Goal: Task Accomplishment & Management: Use online tool/utility

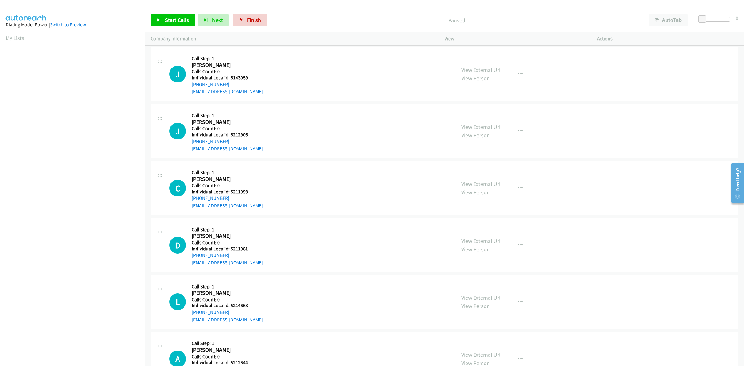
scroll to position [0, 1]
drag, startPoint x: 244, startPoint y: 78, endPoint x: 231, endPoint y: 78, distance: 12.4
click at [231, 78] on h5 "Individual Localid: 5143059" at bounding box center [227, 78] width 71 height 6
click at [257, 76] on div "J Callback Scheduled Call Step: 1 Jake Habets America/New_York Calls Count: 0 I…" at bounding box center [309, 74] width 281 height 43
drag, startPoint x: 250, startPoint y: 78, endPoint x: 230, endPoint y: 79, distance: 19.6
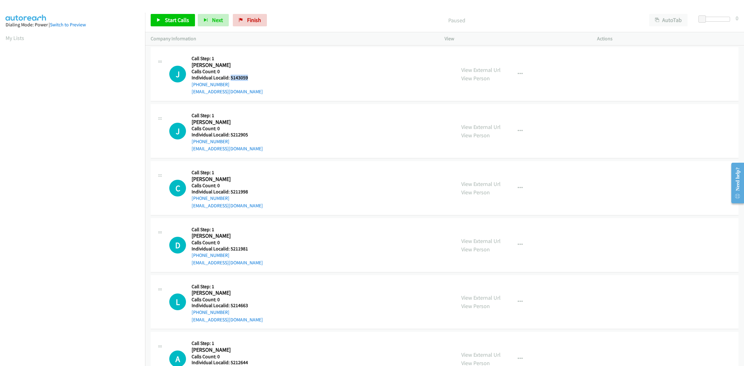
click at [230, 79] on h5 "Individual Localid: 5143059" at bounding box center [227, 78] width 71 height 6
copy h5 "5143059"
click at [261, 61] on div "J Callback Scheduled Call Step: 1 Jake Habets America/New_York Calls Count: 0 I…" at bounding box center [309, 74] width 281 height 43
drag, startPoint x: 227, startPoint y: 86, endPoint x: 189, endPoint y: 86, distance: 38.2
click at [189, 86] on div "J Callback Scheduled Call Step: 1 Jake Habets America/New_York Calls Count: 0 I…" at bounding box center [309, 74] width 281 height 43
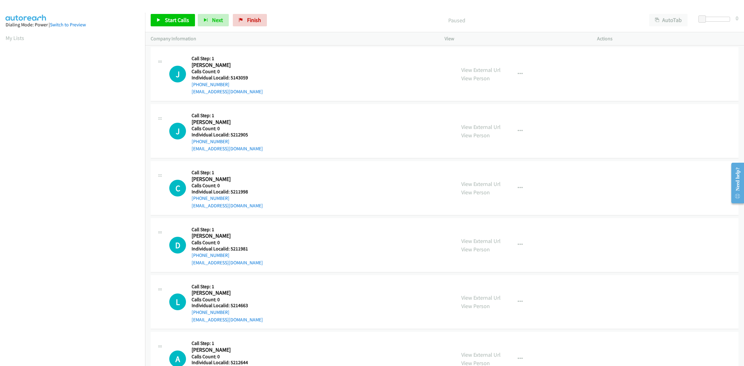
copy link "+1 412-491-4909"
drag, startPoint x: 249, startPoint y: 77, endPoint x: 230, endPoint y: 78, distance: 19.0
click at [230, 78] on h5 "Individual Localid: 5143059" at bounding box center [227, 78] width 71 height 6
copy h5 "5143059"
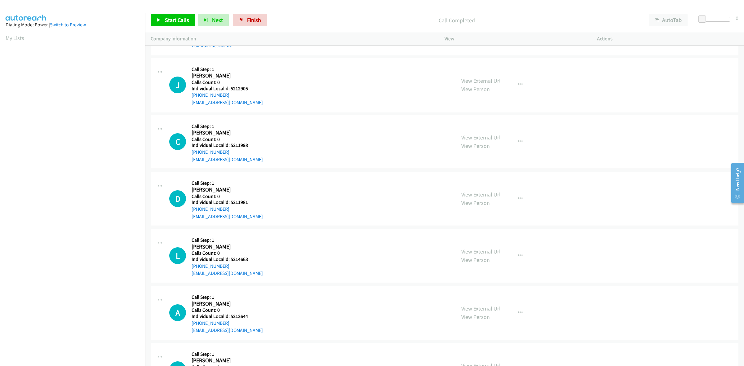
scroll to position [78, 0]
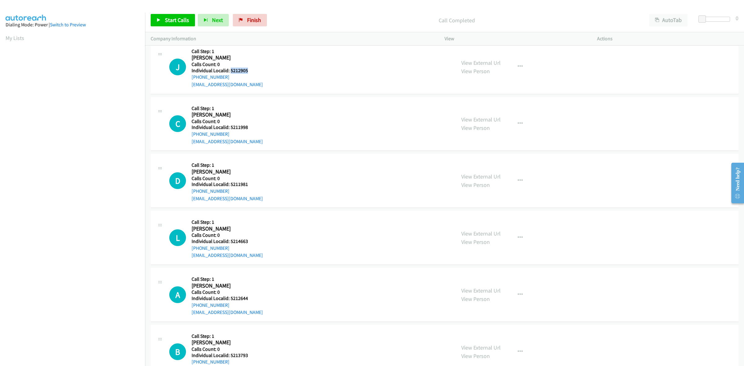
drag, startPoint x: 251, startPoint y: 70, endPoint x: 230, endPoint y: 67, distance: 21.3
click at [230, 68] on h5 "Individual Localid: 5212905" at bounding box center [227, 71] width 71 height 6
copy h5 "5212905"
drag, startPoint x: 521, startPoint y: 66, endPoint x: 509, endPoint y: 80, distance: 18.7
click at [521, 66] on button "button" at bounding box center [520, 66] width 17 height 12
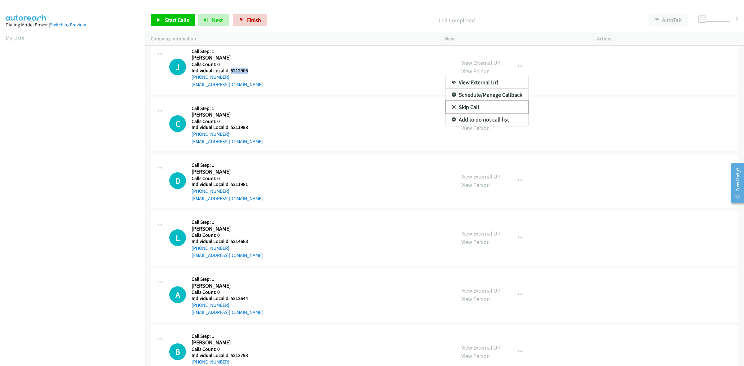
click at [495, 102] on link "Skip Call" at bounding box center [487, 107] width 83 height 12
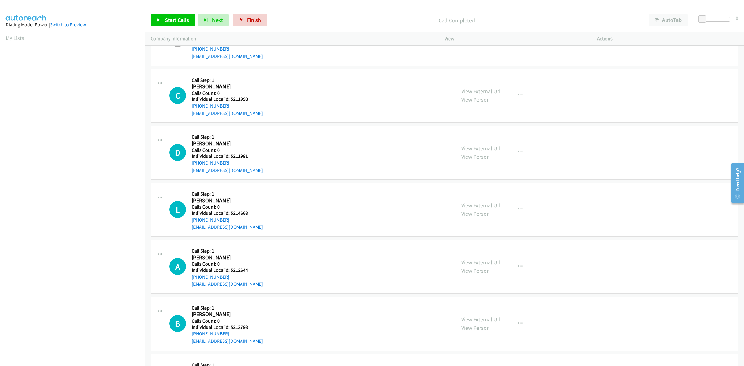
scroll to position [106, 0]
drag, startPoint x: 249, startPoint y: 99, endPoint x: 229, endPoint y: 97, distance: 20.0
click at [229, 97] on h5 "Individual Localid: 5211998" at bounding box center [227, 99] width 71 height 6
copy h5 "5211998"
click at [247, 78] on h5 "Call Step: 1" at bounding box center [227, 80] width 71 height 6
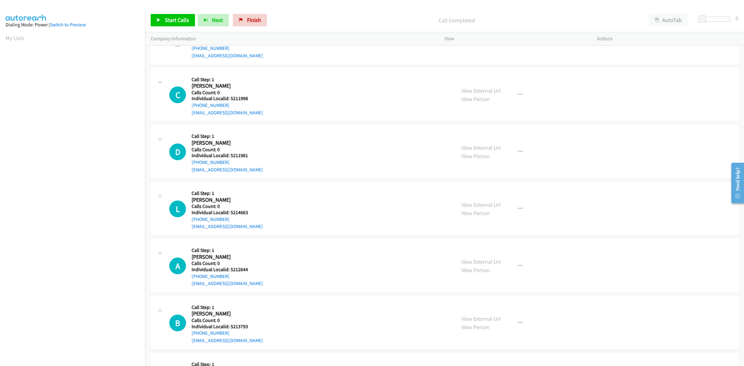
drag, startPoint x: 228, startPoint y: 103, endPoint x: 190, endPoint y: 105, distance: 38.5
click at [190, 105] on div "C Callback Scheduled Call Step: 1 Christopher Wooten America/New_York Calls Cou…" at bounding box center [309, 95] width 281 height 43
copy link "+1 681-542-5566"
drag, startPoint x: 250, startPoint y: 99, endPoint x: 230, endPoint y: 97, distance: 20.5
click at [230, 97] on h5 "Individual Localid: 5211998" at bounding box center [227, 99] width 71 height 6
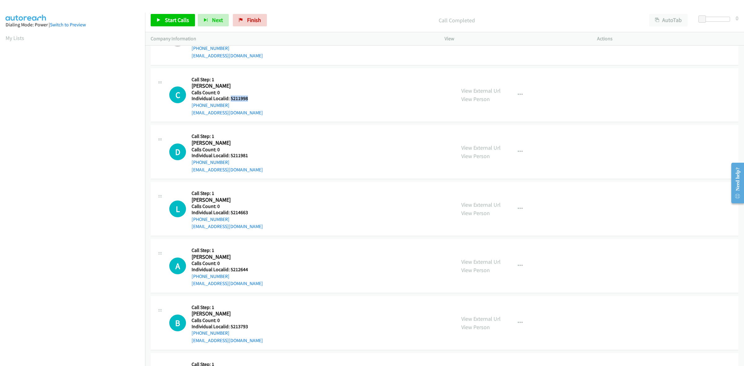
copy h5 "5211998"
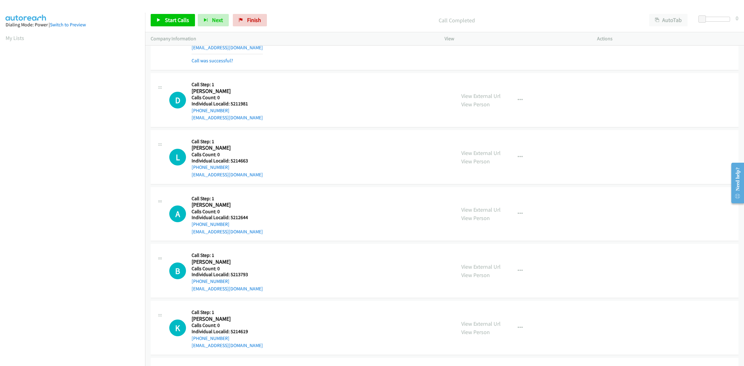
scroll to position [184, 0]
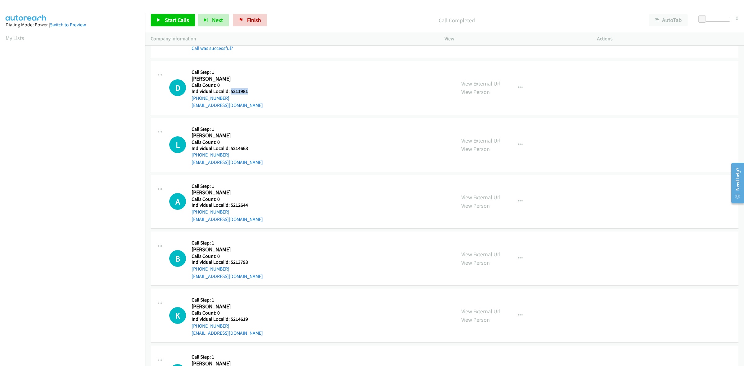
drag, startPoint x: 249, startPoint y: 89, endPoint x: 230, endPoint y: 89, distance: 18.6
click at [230, 89] on h5 "Individual Localid: 5211981" at bounding box center [227, 91] width 71 height 6
copy h5 "5211981"
drag, startPoint x: 247, startPoint y: 70, endPoint x: 244, endPoint y: 74, distance: 4.7
click at [247, 70] on h5 "Call Step: 1" at bounding box center [227, 72] width 71 height 6
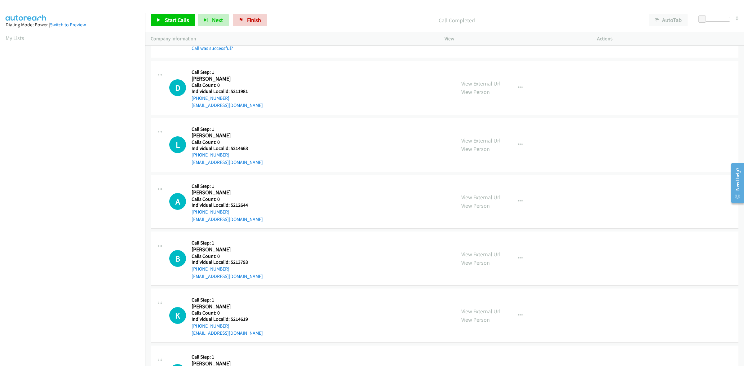
drag, startPoint x: 228, startPoint y: 98, endPoint x: 189, endPoint y: 101, distance: 39.5
click at [189, 101] on div "D Callback Scheduled Call Step: 1 David Ackerman America/New_York Calls Count: …" at bounding box center [309, 87] width 281 height 43
copy link "+1 904-548-8845"
drag, startPoint x: 247, startPoint y: 90, endPoint x: 230, endPoint y: 89, distance: 17.1
click at [230, 89] on h5 "Individual Localid: 5211981" at bounding box center [227, 91] width 71 height 6
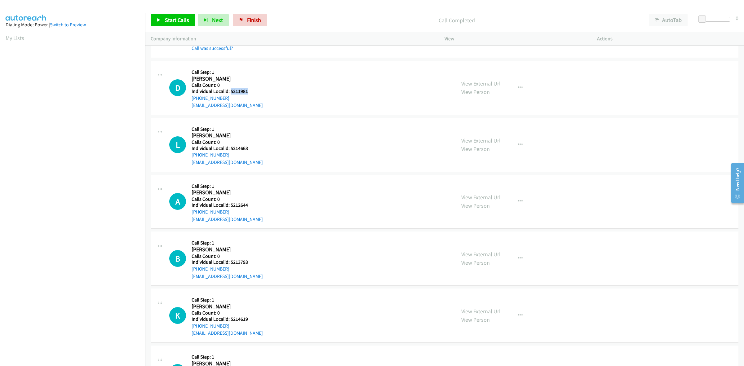
copy h5 "5211981"
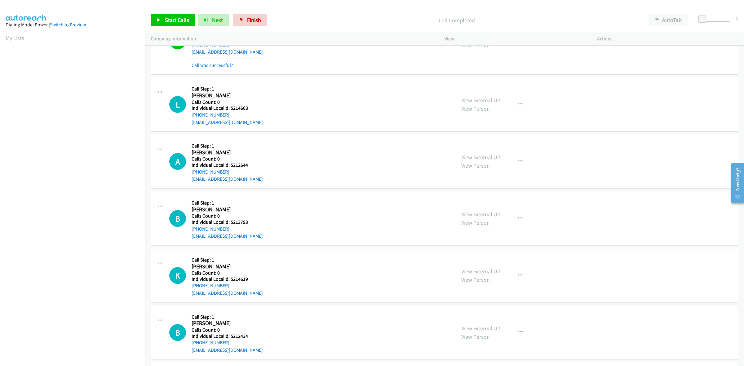
scroll to position [252, 0]
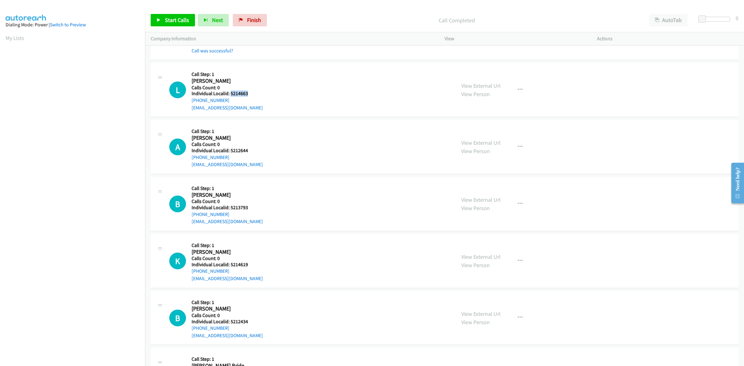
drag, startPoint x: 249, startPoint y: 95, endPoint x: 230, endPoint y: 94, distance: 18.4
click at [230, 94] on h5 "Individual Localid: 5214663" at bounding box center [227, 94] width 71 height 6
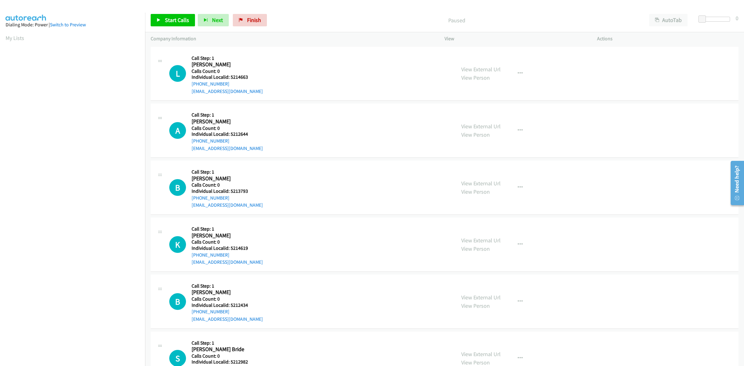
click at [246, 76] on h5 "Individual Localid: 5214663" at bounding box center [227, 77] width 71 height 6
click at [509, 67] on div "View External Url View Person View External Url Email Schedule/Manage Callback …" at bounding box center [535, 73] width 158 height 43
click at [518, 73] on icon "button" at bounding box center [520, 73] width 5 height 5
click at [493, 114] on link "Skip Call" at bounding box center [487, 114] width 83 height 12
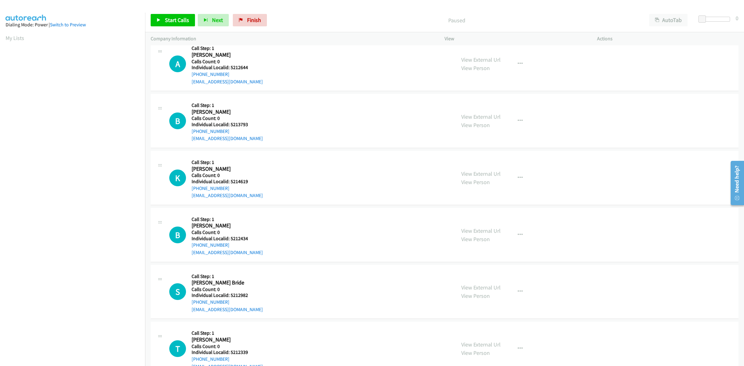
scroll to position [68, 0]
drag, startPoint x: 251, startPoint y: 65, endPoint x: 230, endPoint y: 66, distance: 21.4
click at [230, 66] on h5 "Individual Localid: 5212644" at bounding box center [227, 67] width 71 height 6
copy h5 "5212644"
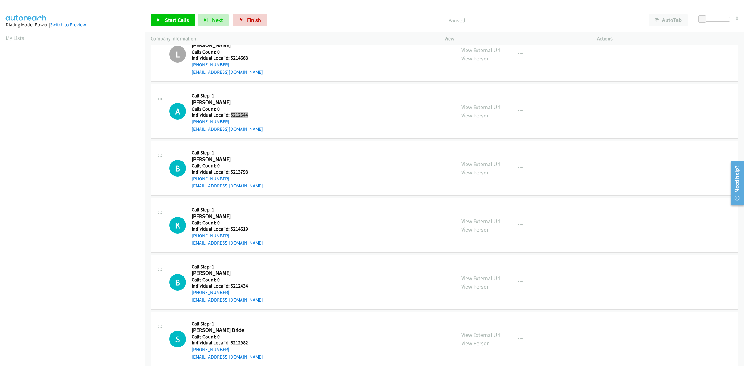
scroll to position [0, 0]
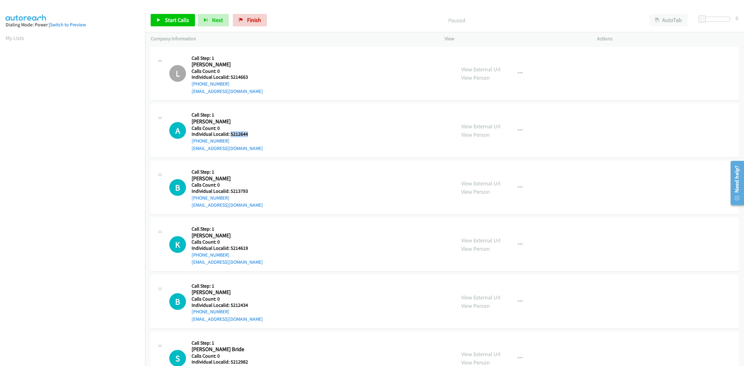
drag, startPoint x: 229, startPoint y: 140, endPoint x: 190, endPoint y: 144, distance: 38.9
click at [190, 144] on div "A Callback Scheduled Call Step: 1 Aj Gariepy America/New_York Calls Count: 0 In…" at bounding box center [309, 130] width 281 height 43
copy link "+1 207-399-4125"
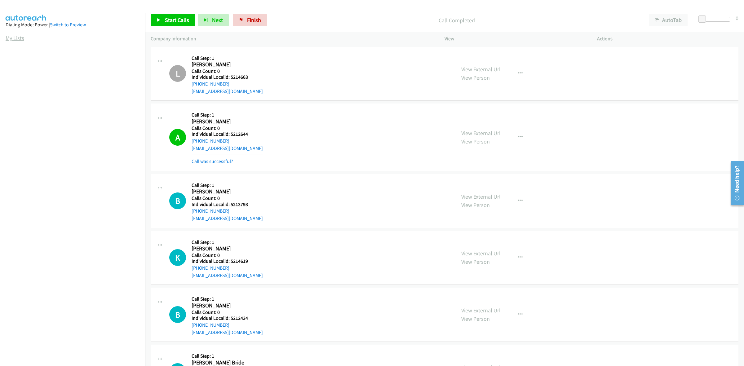
click at [18, 34] on section "My Lists" at bounding box center [73, 38] width 134 height 8
click at [14, 37] on link "My Lists" at bounding box center [15, 37] width 19 height 7
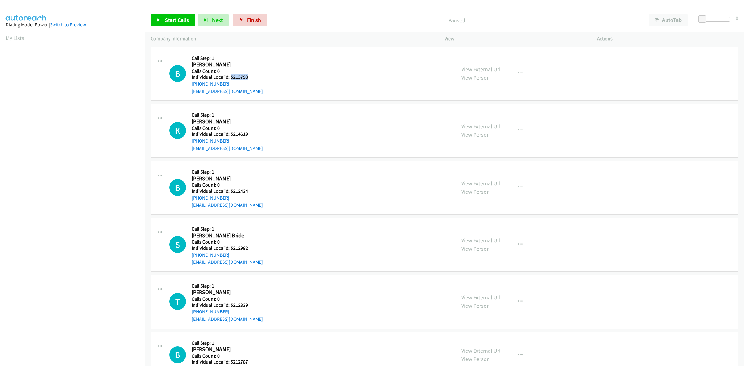
drag, startPoint x: 248, startPoint y: 76, endPoint x: 230, endPoint y: 75, distance: 18.3
click at [230, 75] on h5 "Individual Localid: 5213793" at bounding box center [227, 77] width 71 height 6
copy h5 "5213793"
drag, startPoint x: 212, startPoint y: 83, endPoint x: 190, endPoint y: 83, distance: 21.7
click at [190, 83] on div "B Callback Scheduled Call Step: 1 Brian Elliott America/New_York Calls Count: 0…" at bounding box center [309, 73] width 281 height 43
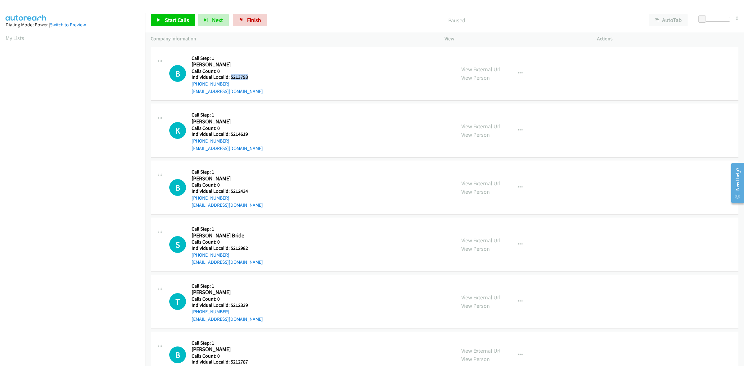
copy link "+1 803-468-6869"
drag, startPoint x: 255, startPoint y: 80, endPoint x: 230, endPoint y: 78, distance: 24.2
click at [230, 78] on h5 "Individual Localid: 5213793" at bounding box center [227, 77] width 71 height 6
copy h5 "5213793"
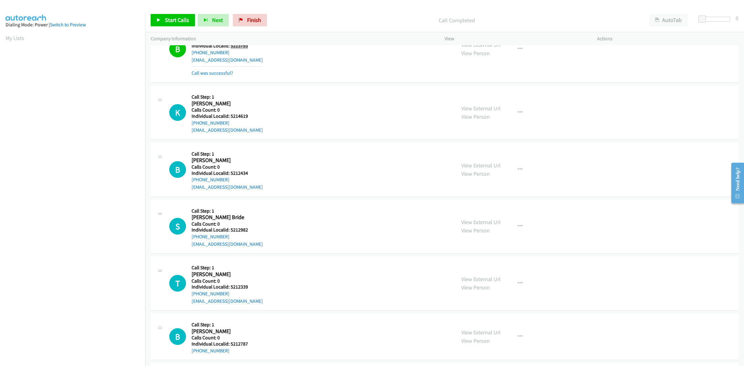
scroll to position [39, 0]
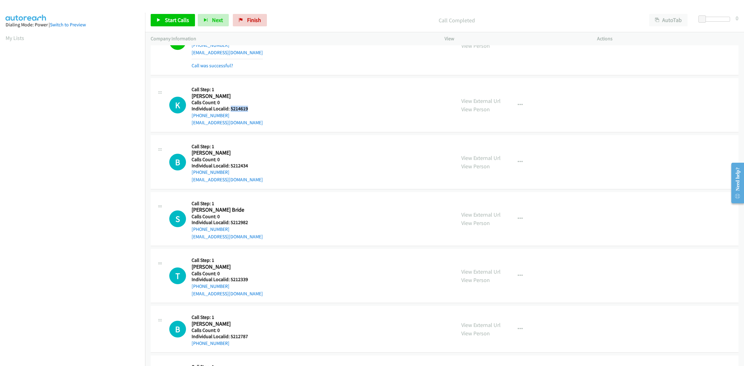
drag, startPoint x: 253, startPoint y: 109, endPoint x: 230, endPoint y: 107, distance: 22.7
click at [230, 107] on h5 "Individual Localid: 5214619" at bounding box center [227, 109] width 71 height 6
copy h5 "5214619"
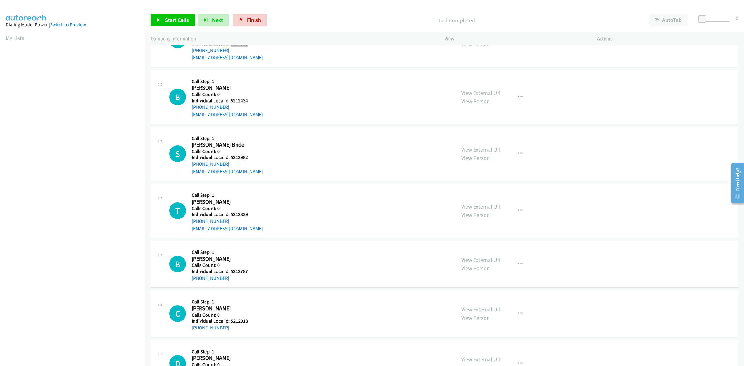
scroll to position [106, 0]
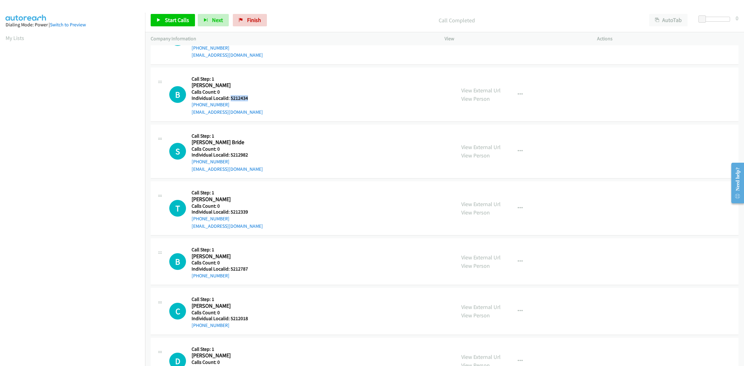
drag, startPoint x: 249, startPoint y: 96, endPoint x: 230, endPoint y: 99, distance: 19.7
click at [230, 99] on h5 "Individual Localid: 5212434" at bounding box center [227, 98] width 71 height 6
copy h5 "5212434"
click at [253, 78] on h5 "Call Step: 1" at bounding box center [227, 79] width 71 height 6
drag, startPoint x: 226, startPoint y: 104, endPoint x: 191, endPoint y: 105, distance: 35.4
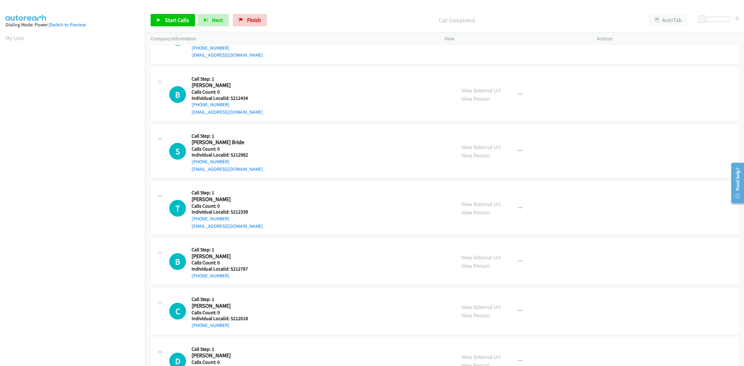
click at [191, 105] on div "B Callback Scheduled Call Step: 1 Bo Jones America/Chicago Calls Count: 0 Indiv…" at bounding box center [309, 94] width 281 height 43
copy link "+1 270-831-0359"
drag, startPoint x: 248, startPoint y: 98, endPoint x: 230, endPoint y: 98, distance: 18.6
click at [230, 98] on h5 "Individual Localid: 5212434" at bounding box center [227, 98] width 71 height 6
copy h5 "5212434"
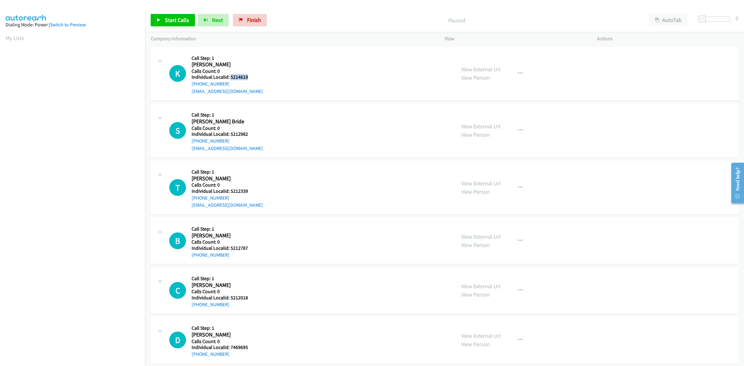
drag, startPoint x: 251, startPoint y: 77, endPoint x: 230, endPoint y: 78, distance: 21.8
click at [230, 78] on h5 "Individual Localid: 5214619" at bounding box center [227, 77] width 71 height 6
copy h5 "5214619"
drag, startPoint x: 228, startPoint y: 83, endPoint x: 190, endPoint y: 84, distance: 37.9
click at [190, 84] on div "K Callback Scheduled Call Step: 1 [PERSON_NAME] America/[GEOGRAPHIC_DATA] Calls…" at bounding box center [309, 73] width 281 height 43
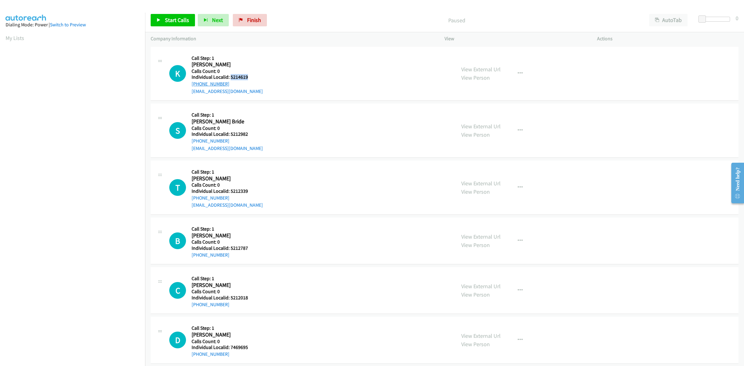
copy link "+1 505-240-2876"
drag, startPoint x: 247, startPoint y: 76, endPoint x: 230, endPoint y: 76, distance: 16.8
click at [230, 76] on h5 "Individual Localid: 5214619" at bounding box center [227, 77] width 71 height 6
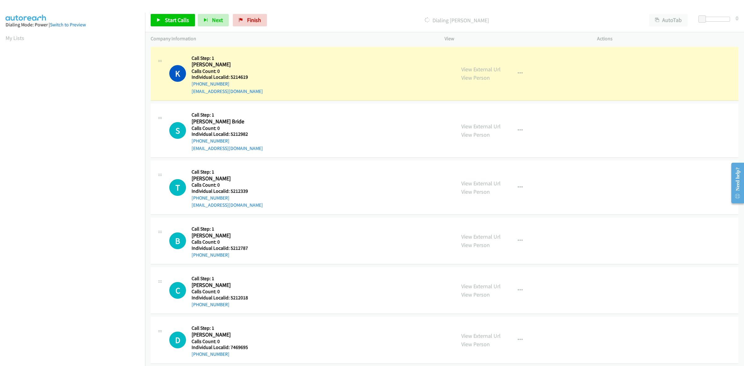
drag, startPoint x: 229, startPoint y: 76, endPoint x: 253, endPoint y: 71, distance: 24.6
click at [278, 68] on div "K Callback Scheduled Call Step: 1 Kendal Cash America/Denver Calls Count: 0 Ind…" at bounding box center [309, 73] width 281 height 43
drag, startPoint x: 243, startPoint y: 78, endPoint x: 230, endPoint y: 78, distance: 13.1
click at [230, 78] on h5 "Individual Localid: 5214619" at bounding box center [227, 77] width 71 height 6
copy h5 "5214619"
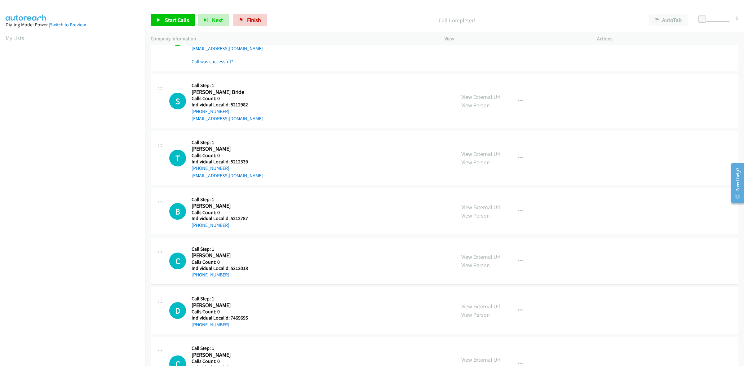
scroll to position [48, 0]
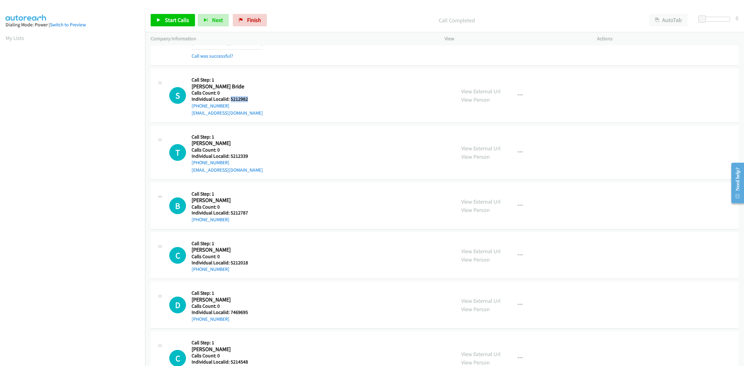
drag, startPoint x: 248, startPoint y: 99, endPoint x: 230, endPoint y: 98, distance: 17.7
click at [230, 98] on div "S Callback Scheduled Call Step: 1 Seth Mc Bride America/New_York Calls Count: 0…" at bounding box center [309, 95] width 281 height 43
click at [225, 54] on link "Call was successful?" at bounding box center [213, 56] width 42 height 6
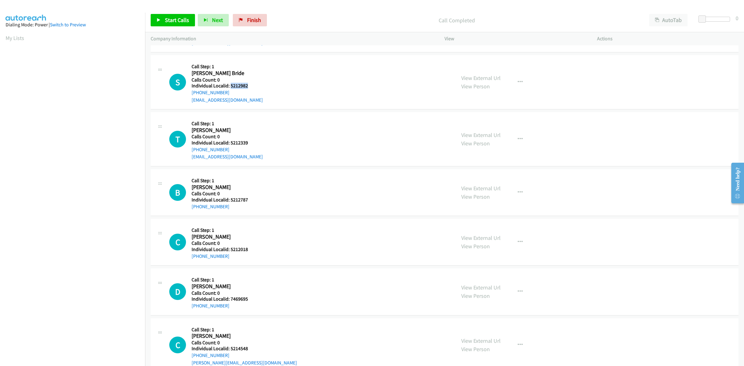
copy h5 "5212982"
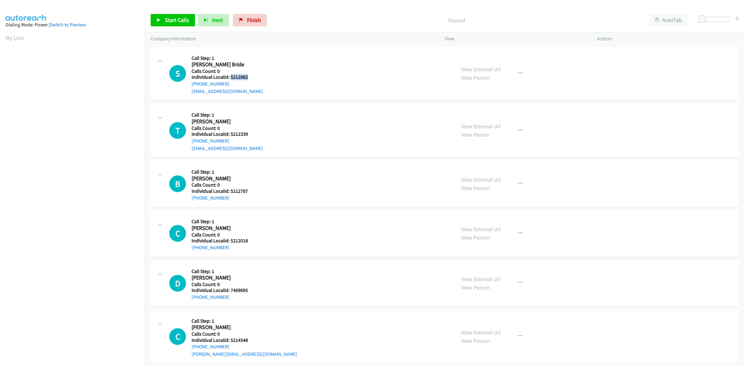
drag, startPoint x: 250, startPoint y: 75, endPoint x: 230, endPoint y: 75, distance: 19.5
click at [230, 75] on h5 "Individual Localid: 5212982" at bounding box center [227, 77] width 71 height 6
copy h5 "5212982"
click at [713, 18] on div at bounding box center [716, 19] width 29 height 5
click at [716, 18] on span at bounding box center [713, 19] width 7 height 7
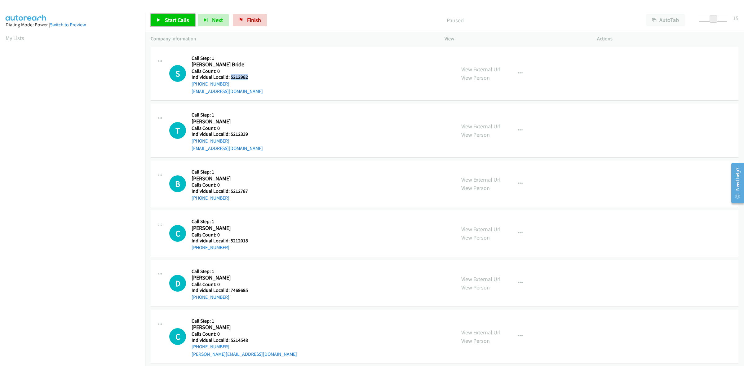
click at [165, 21] on span "Start Calls" at bounding box center [177, 19] width 24 height 7
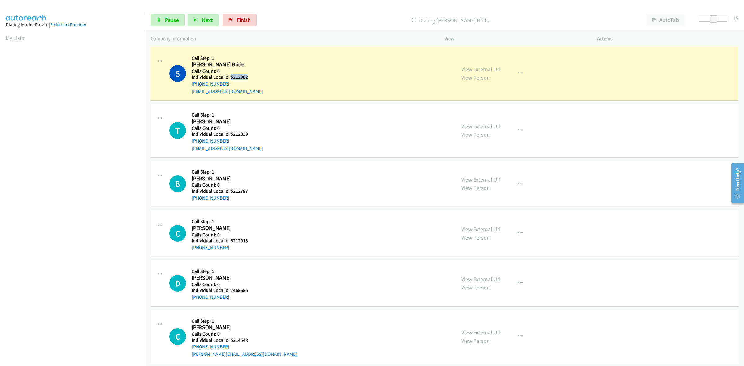
copy h5 "5212982"
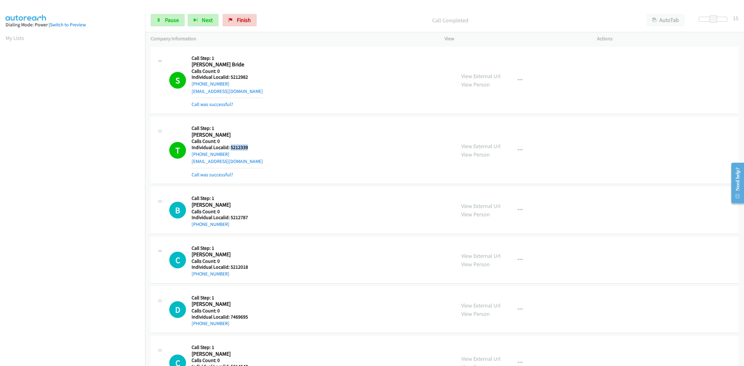
drag, startPoint x: 250, startPoint y: 147, endPoint x: 230, endPoint y: 147, distance: 19.5
click at [230, 147] on h5 "Individual Localid: 5212339" at bounding box center [227, 148] width 71 height 6
copy h5 "5212339"
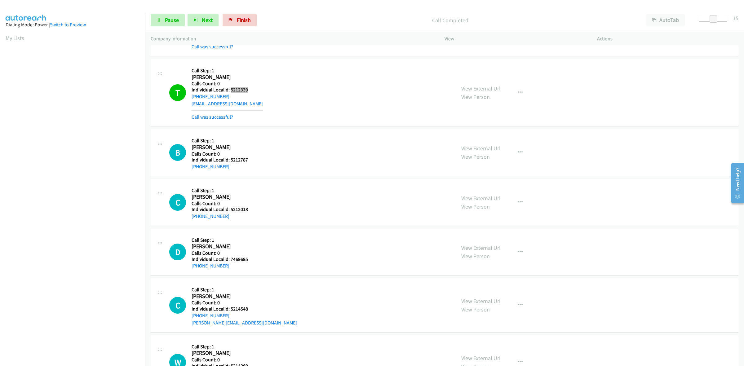
scroll to position [68, 0]
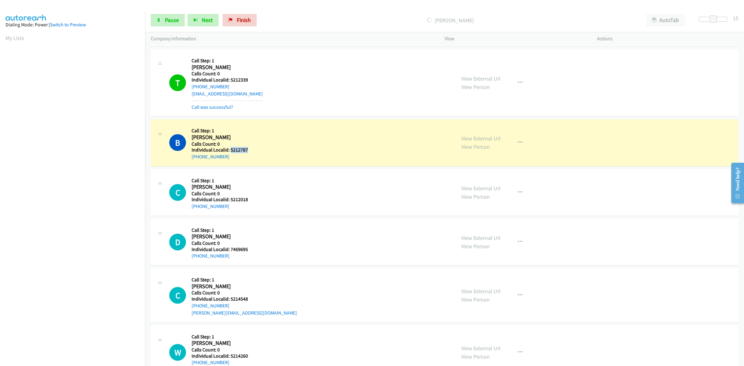
drag, startPoint x: 254, startPoint y: 149, endPoint x: 230, endPoint y: 149, distance: 23.9
click at [230, 149] on h5 "Individual Localid: 5212787" at bounding box center [224, 150] width 64 height 6
copy h5 "5212787"
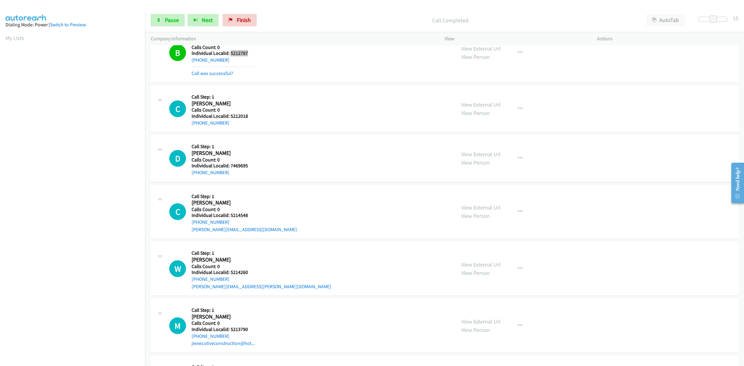
scroll to position [165, 0]
drag, startPoint x: 250, startPoint y: 117, endPoint x: 252, endPoint y: 114, distance: 3.3
click at [252, 114] on h5 "Individual Localid: 5212018" at bounding box center [224, 116] width 64 height 6
drag, startPoint x: 253, startPoint y: 117, endPoint x: 231, endPoint y: 117, distance: 22.0
click at [231, 117] on h5 "Individual Localid: 5212018" at bounding box center [224, 116] width 64 height 6
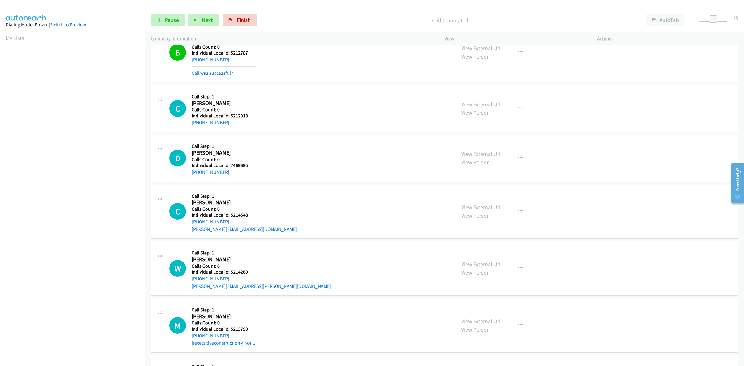
drag, startPoint x: 231, startPoint y: 117, endPoint x: 335, endPoint y: 145, distance: 108.0
click at [413, 81] on div "B Callback Scheduled Call Step: 1 Blake Anderson America/Chicago Calls Count: 0…" at bounding box center [445, 52] width 588 height 60
drag, startPoint x: 248, startPoint y: 212, endPoint x: 230, endPoint y: 215, distance: 18.2
click at [230, 215] on h5 "Individual Localid: 5214548" at bounding box center [244, 215] width 105 height 6
copy h5 "5214548"
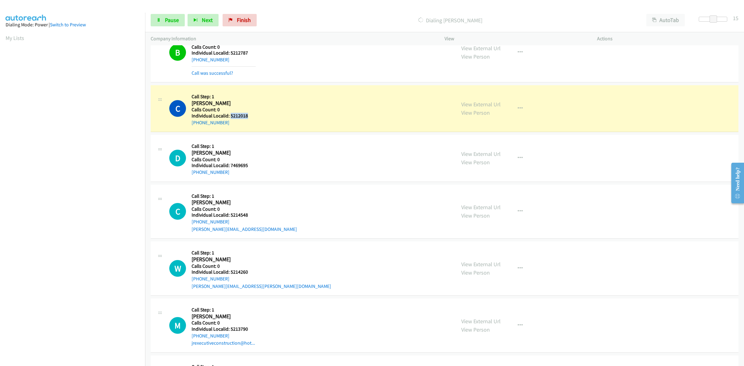
drag, startPoint x: 250, startPoint y: 118, endPoint x: 230, endPoint y: 117, distance: 19.9
click at [230, 117] on h5 "Individual Localid: 5212018" at bounding box center [224, 116] width 64 height 6
copy h5 "5212018"
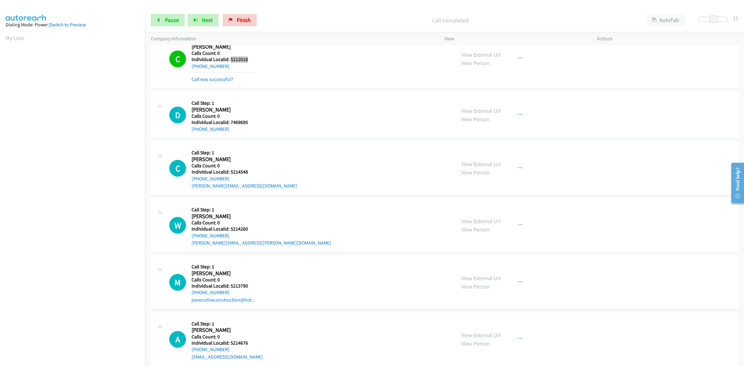
scroll to position [233, 0]
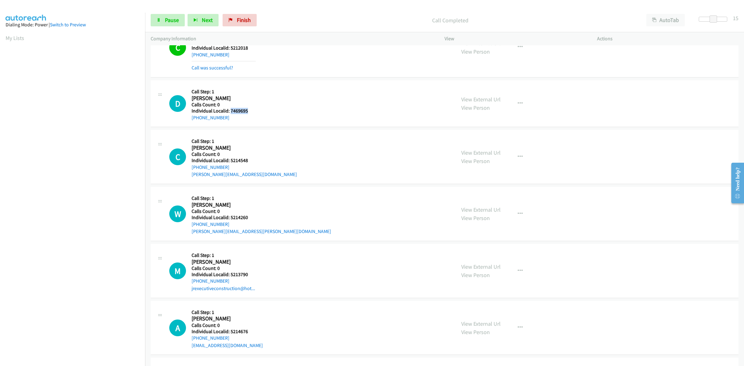
drag, startPoint x: 246, startPoint y: 111, endPoint x: 230, endPoint y: 112, distance: 15.2
click at [230, 112] on h5 "Individual Localid: 7469695" at bounding box center [224, 111] width 64 height 6
copy h5 "7469695"
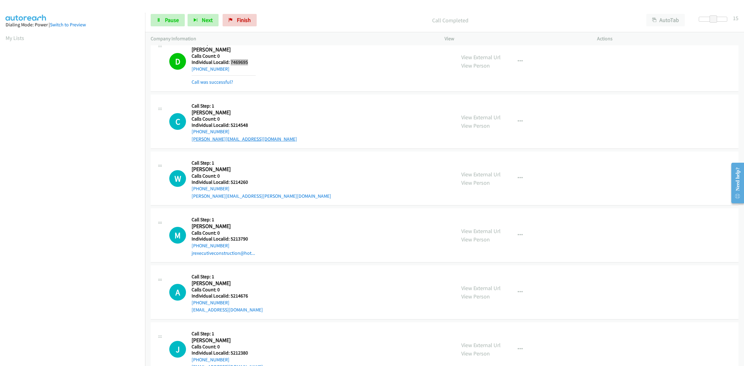
scroll to position [291, 0]
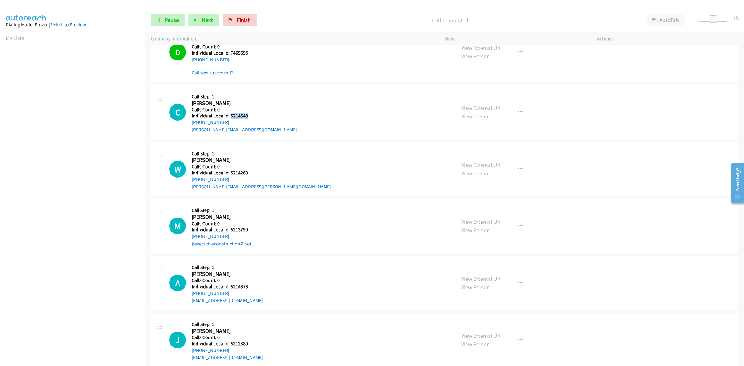
drag, startPoint x: 249, startPoint y: 115, endPoint x: 230, endPoint y: 116, distance: 18.3
click at [230, 116] on h5 "Individual Localid: 5214548" at bounding box center [244, 116] width 105 height 6
copy h5 "5214548"
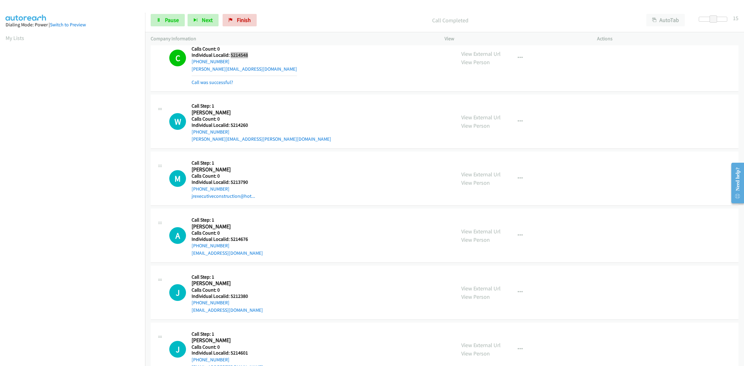
scroll to position [368, 0]
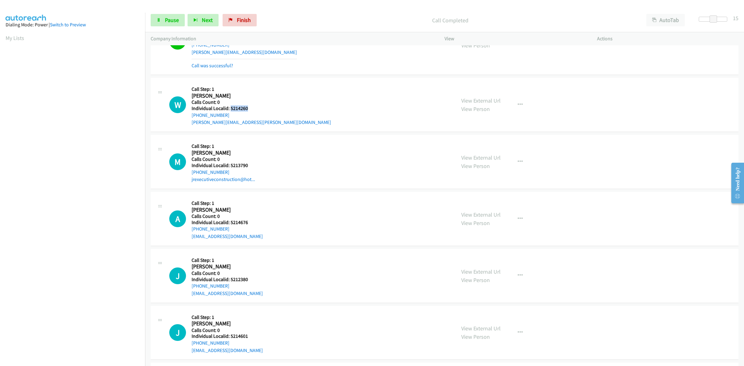
drag, startPoint x: 252, startPoint y: 108, endPoint x: 230, endPoint y: 109, distance: 21.1
click at [230, 109] on h5 "Individual Localid: 5214260" at bounding box center [262, 108] width 140 height 6
copy h5 "5214260"
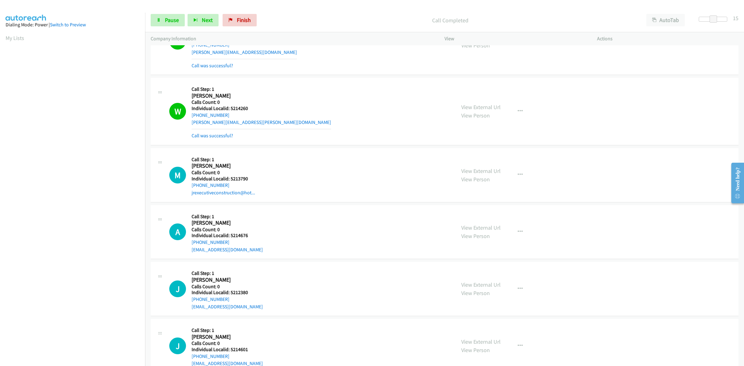
drag, startPoint x: 236, startPoint y: 105, endPoint x: 253, endPoint y: 102, distance: 17.3
click at [261, 95] on div "W Callback Scheduled Call Step: 1 Wyatt Travinski America/Chicago Calls Count: …" at bounding box center [309, 111] width 281 height 56
drag, startPoint x: 250, startPoint y: 108, endPoint x: 230, endPoint y: 107, distance: 19.6
click at [230, 107] on h5 "Individual Localid: 5214260" at bounding box center [262, 108] width 140 height 6
copy h5 "5214260"
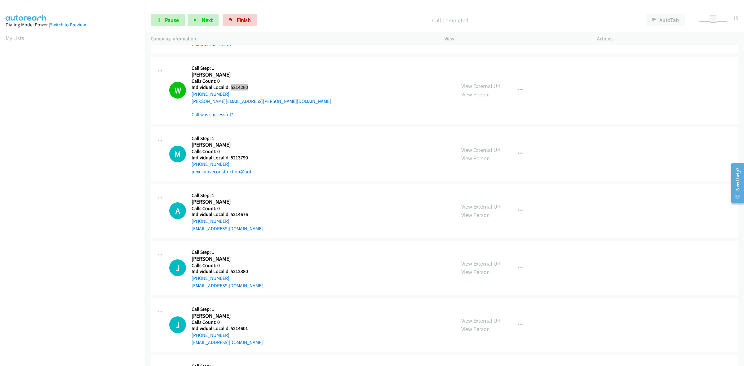
scroll to position [426, 0]
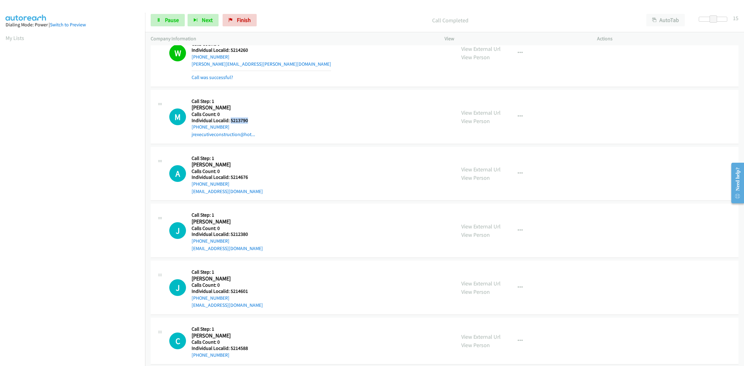
drag, startPoint x: 241, startPoint y: 120, endPoint x: 230, endPoint y: 121, distance: 11.5
click at [230, 121] on h5 "Individual Localid: 5213790" at bounding box center [224, 121] width 64 height 6
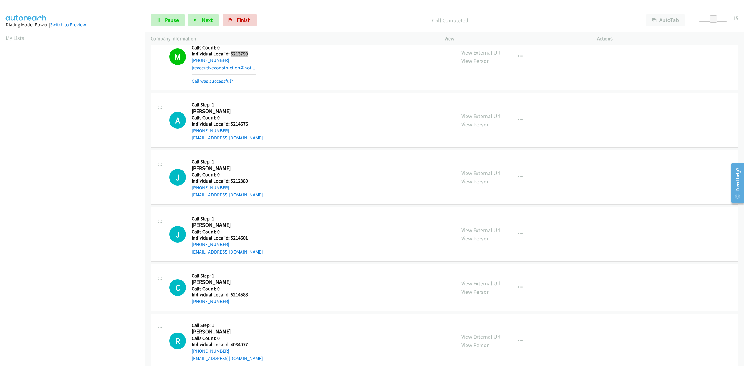
scroll to position [494, 0]
drag, startPoint x: 247, startPoint y: 121, endPoint x: 230, endPoint y: 123, distance: 16.5
click at [230, 123] on h5 "Individual Localid: 5214676" at bounding box center [227, 123] width 71 height 6
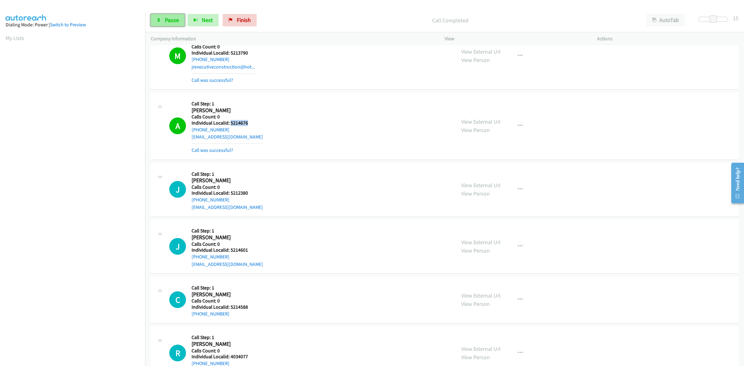
click at [163, 18] on link "Pause" at bounding box center [168, 20] width 34 height 12
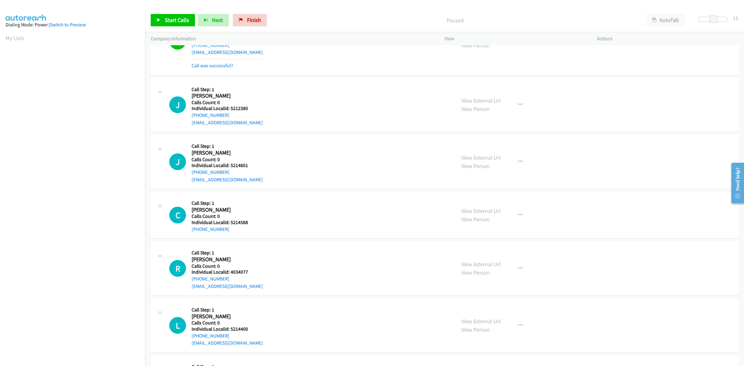
scroll to position [582, 0]
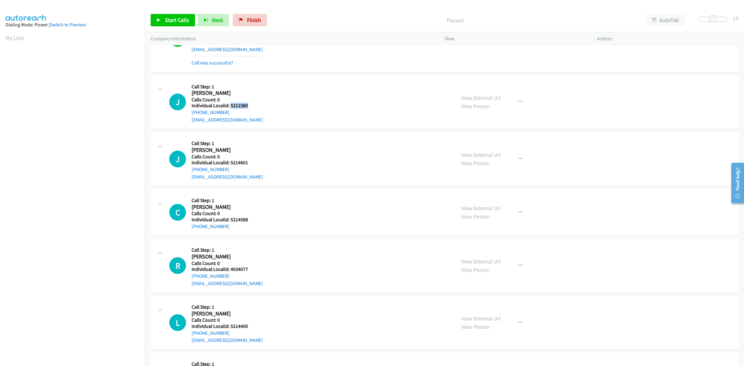
drag, startPoint x: 253, startPoint y: 105, endPoint x: 230, endPoint y: 107, distance: 23.1
click at [230, 107] on div "J Callback Scheduled Call Step: 1 Jake Roth America/New_York Calls Count: 0 Ind…" at bounding box center [309, 102] width 281 height 43
drag, startPoint x: 221, startPoint y: 111, endPoint x: 190, endPoint y: 114, distance: 31.1
click at [190, 114] on div "J Callback Scheduled Call Step: 1 Jake Roth America/New_York Calls Count: 0 Ind…" at bounding box center [309, 102] width 281 height 43
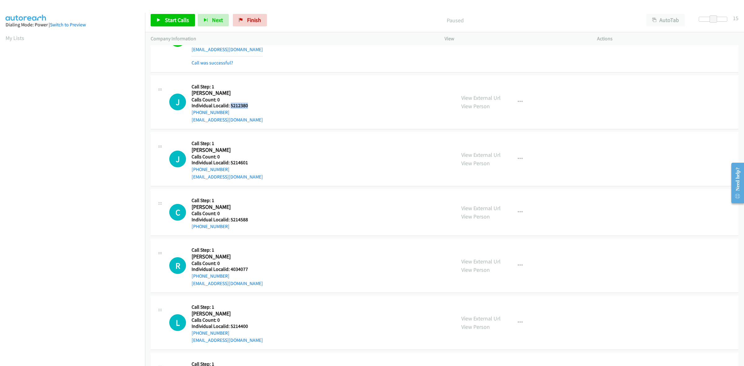
drag, startPoint x: 247, startPoint y: 106, endPoint x: 230, endPoint y: 106, distance: 16.8
click at [230, 106] on h5 "Individual Localid: 5212380" at bounding box center [227, 106] width 71 height 6
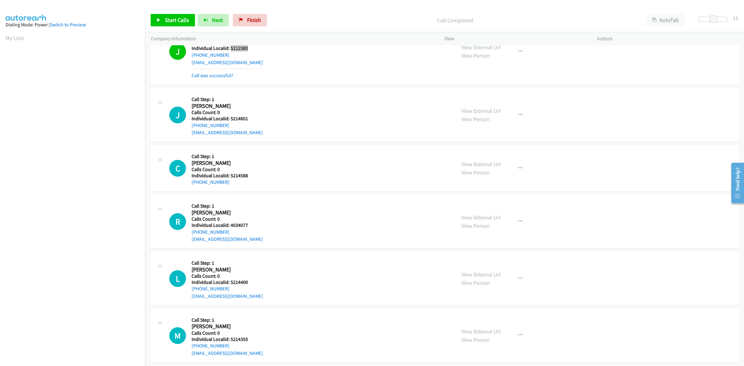
scroll to position [649, 0]
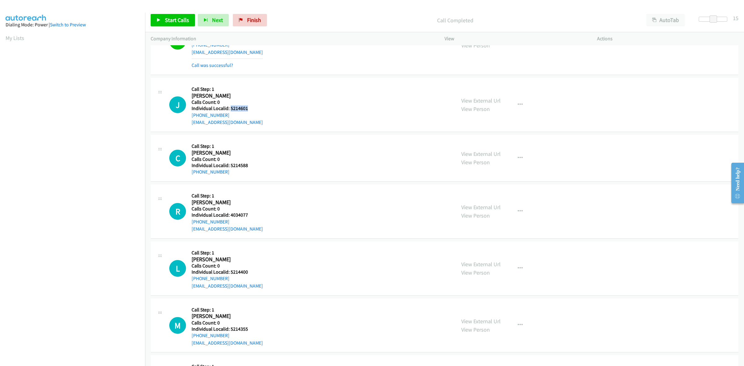
drag, startPoint x: 248, startPoint y: 109, endPoint x: 230, endPoint y: 110, distance: 18.0
click at [230, 110] on h5 "Individual Localid: 5214601" at bounding box center [227, 108] width 71 height 6
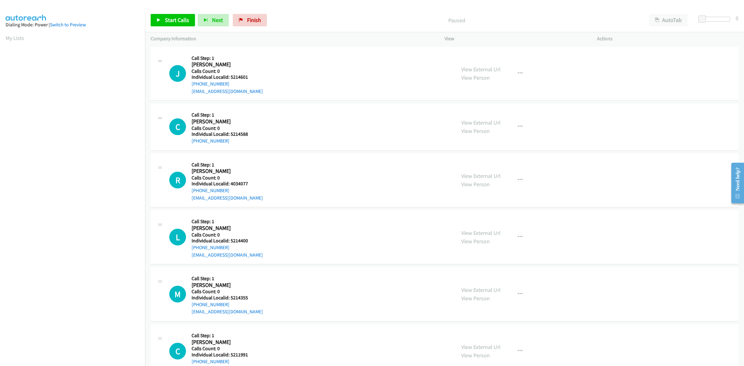
scroll to position [0, 1]
drag, startPoint x: 243, startPoint y: 74, endPoint x: 231, endPoint y: 77, distance: 12.2
click at [231, 77] on div "J Callback Scheduled Call Step: 1 [PERSON_NAME] America/New_York Calls Count: 0…" at bounding box center [309, 73] width 281 height 43
copy h5 "5214601"
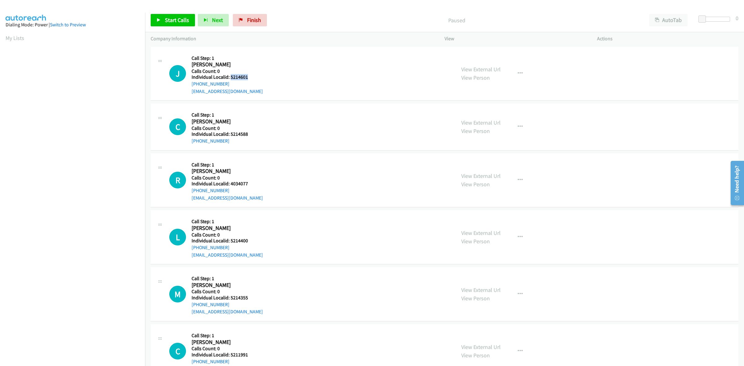
drag, startPoint x: 254, startPoint y: 78, endPoint x: 230, endPoint y: 79, distance: 24.2
click at [230, 79] on div "J Callback Scheduled Call Step: 1 [PERSON_NAME] America/New_York Calls Count: 0…" at bounding box center [309, 73] width 281 height 43
copy h5 "5214601"
